Goal: Task Accomplishment & Management: Complete application form

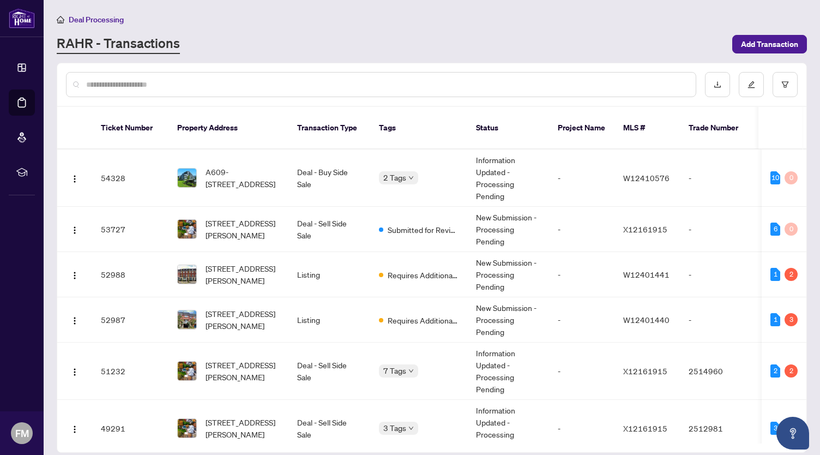
scroll to position [749, 0]
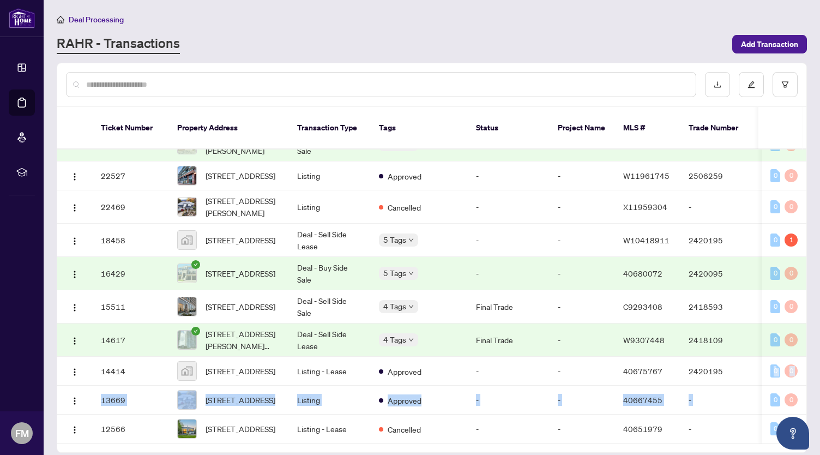
drag, startPoint x: 807, startPoint y: 374, endPoint x: 804, endPoint y: 341, distance: 33.4
click at [805, 341] on main "Deal Processing [PERSON_NAME] - Transactions Add Transaction Ticket Number Prop…" at bounding box center [432, 227] width 776 height 455
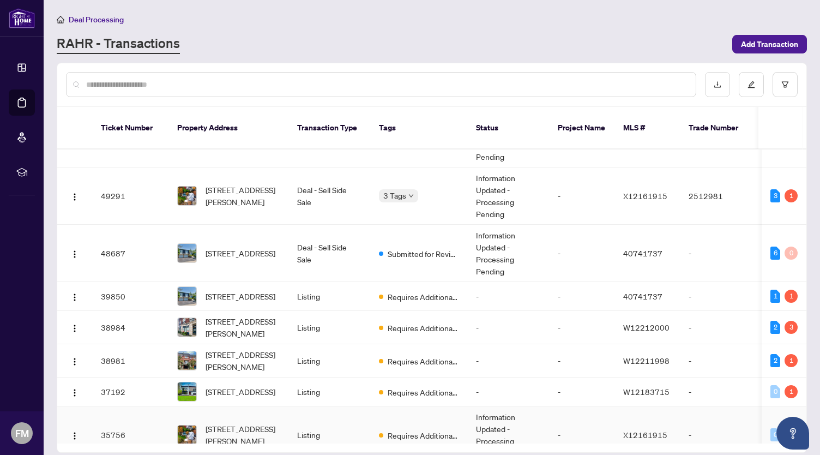
scroll to position [231, 0]
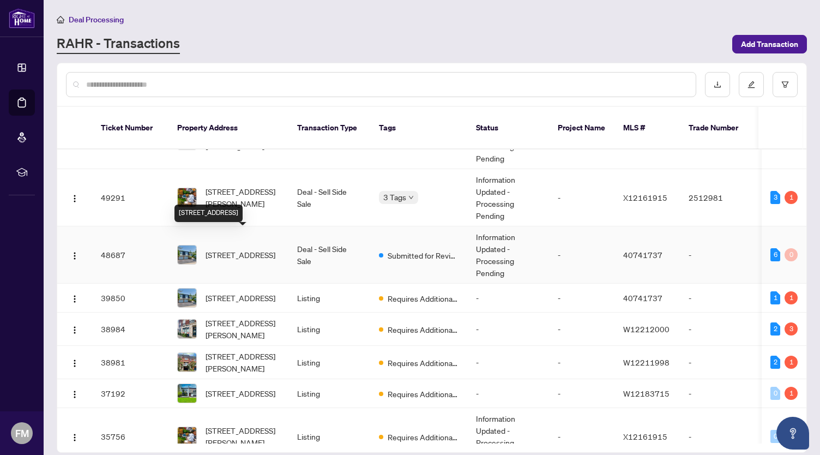
click at [251, 249] on span "[STREET_ADDRESS]" at bounding box center [241, 255] width 70 height 12
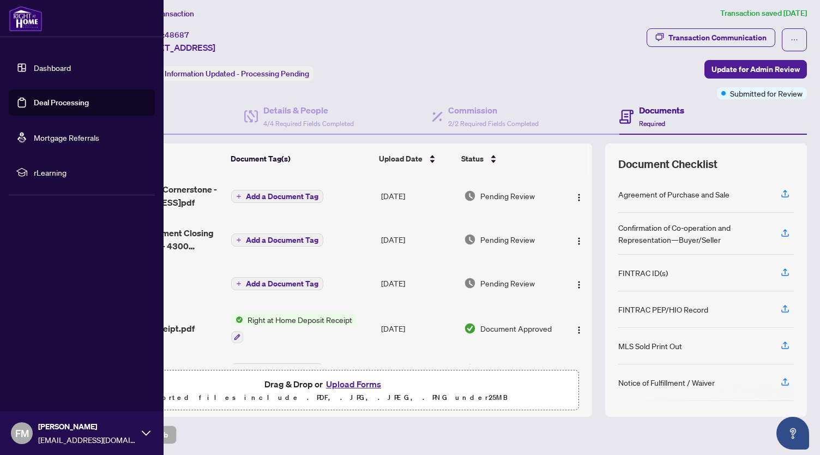
click at [61, 69] on link "Dashboard" at bounding box center [52, 68] width 37 height 10
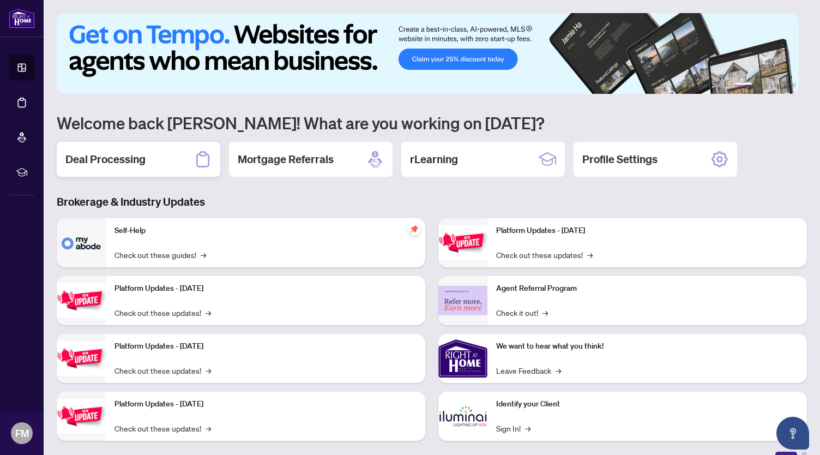
click at [115, 158] on h2 "Deal Processing" at bounding box center [105, 159] width 80 height 15
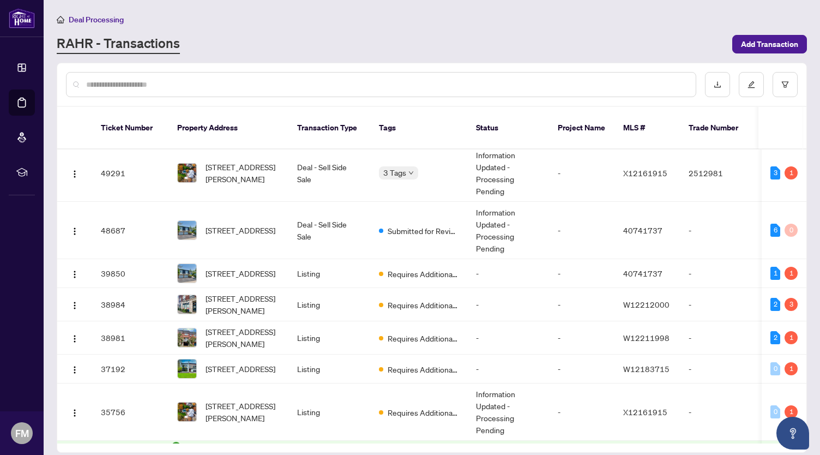
scroll to position [256, 0]
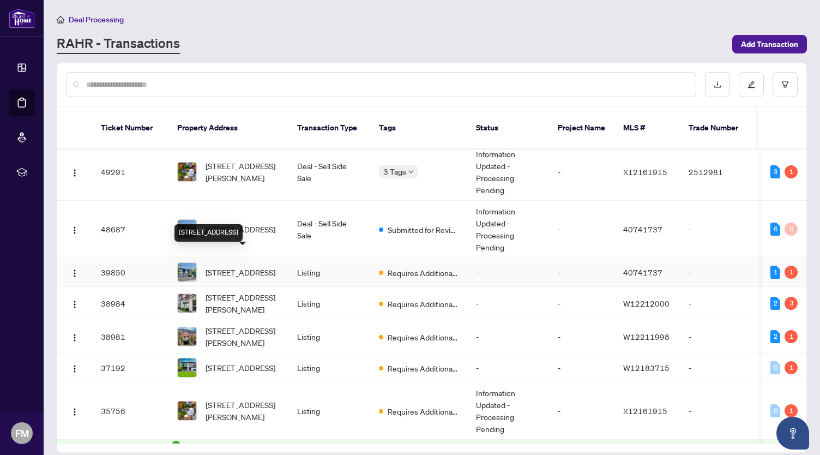
click at [223, 266] on span "[STREET_ADDRESS]" at bounding box center [241, 272] width 70 height 12
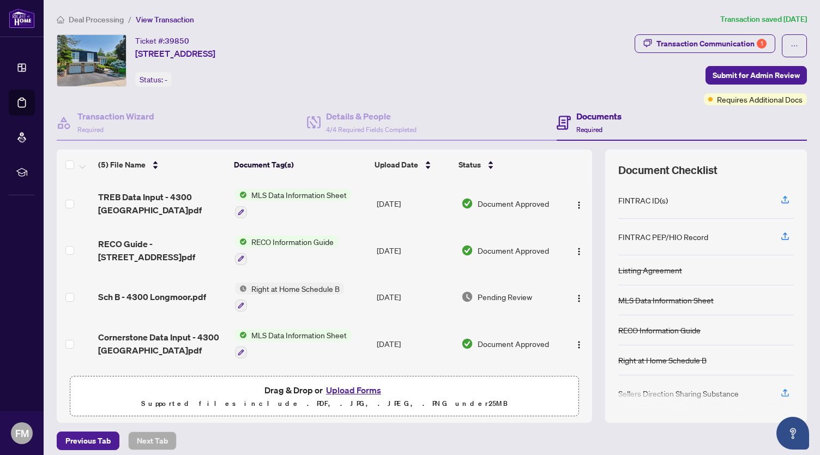
scroll to position [45, 0]
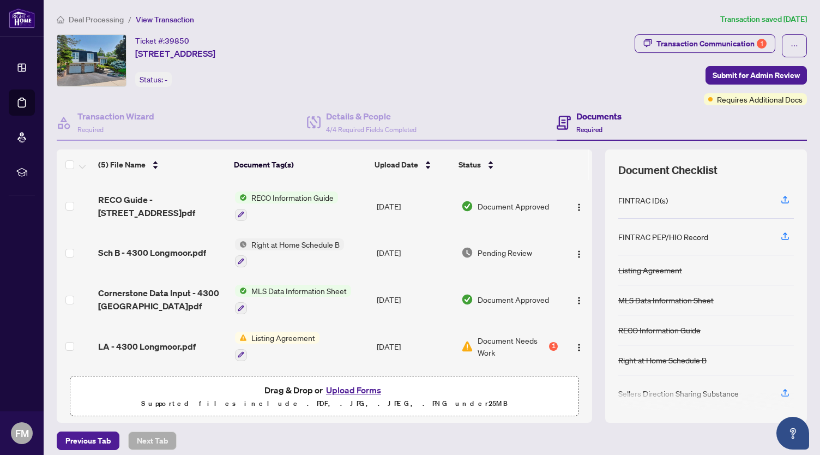
click at [357, 389] on button "Upload Forms" at bounding box center [354, 390] width 62 height 14
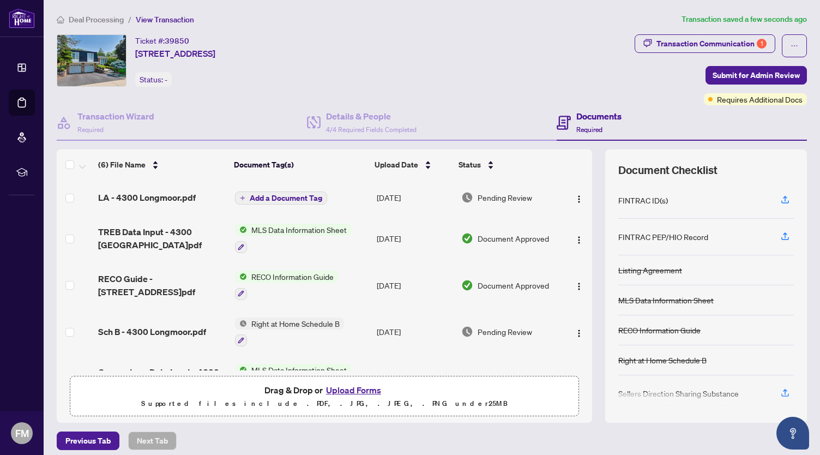
click at [153, 191] on span "LA - 4300 Longmoor.pdf" at bounding box center [147, 197] width 98 height 13
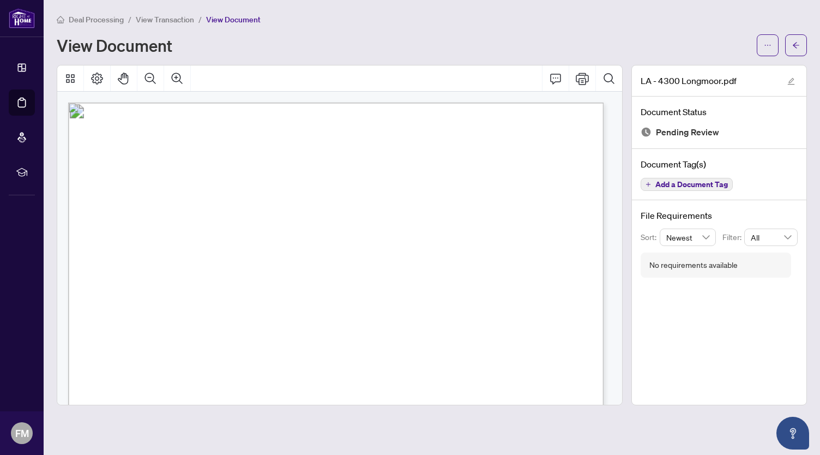
click at [369, 47] on div "View Document" at bounding box center [404, 45] width 694 height 17
click at [178, 17] on span "View Transaction" at bounding box center [165, 20] width 58 height 10
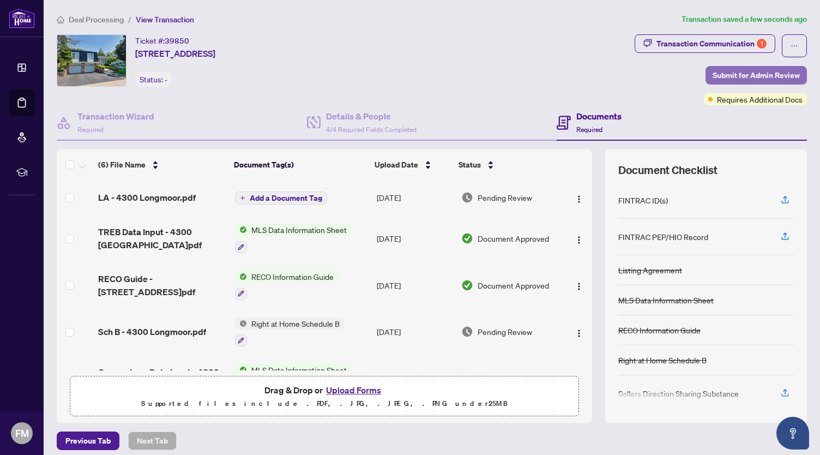
click at [748, 74] on span "Submit for Admin Review" at bounding box center [756, 75] width 87 height 17
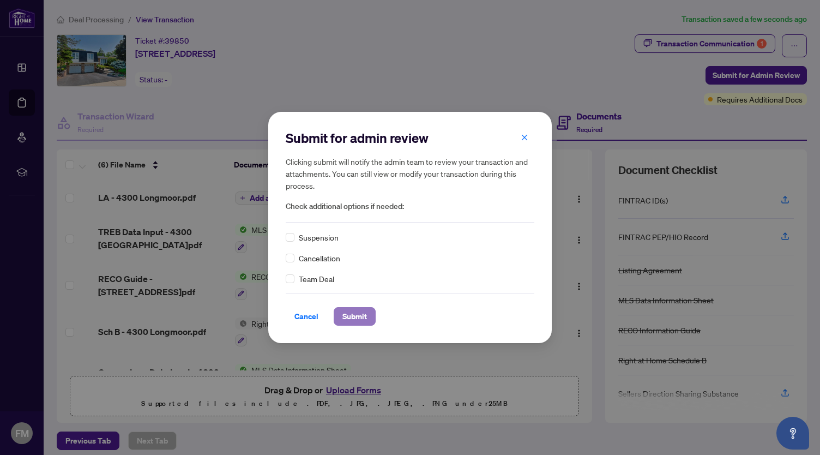
click at [359, 309] on span "Submit" at bounding box center [354, 316] width 25 height 17
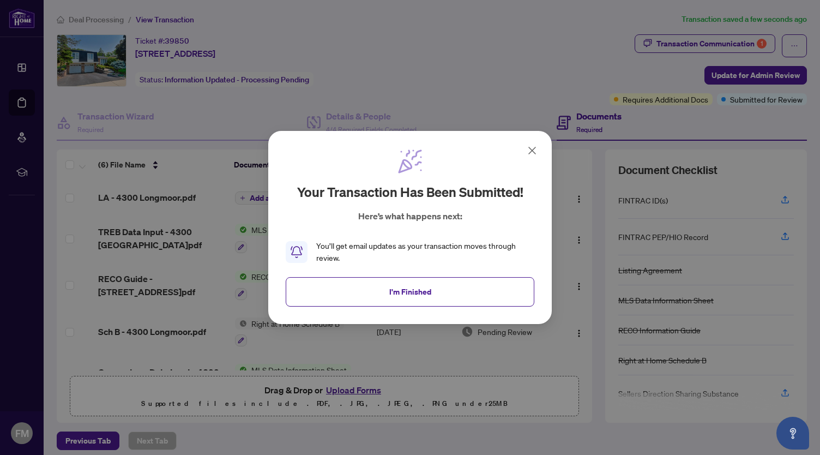
drag, startPoint x: 459, startPoint y: 298, endPoint x: 458, endPoint y: 291, distance: 6.6
click at [459, 297] on button "I'm Finished" at bounding box center [410, 291] width 249 height 29
